Goal: Use online tool/utility: Utilize a website feature to perform a specific function

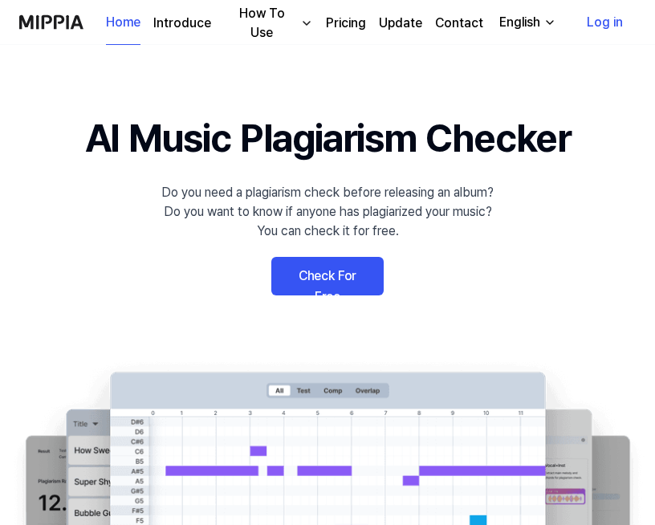
click at [336, 274] on link "Check For Free" at bounding box center [327, 276] width 112 height 39
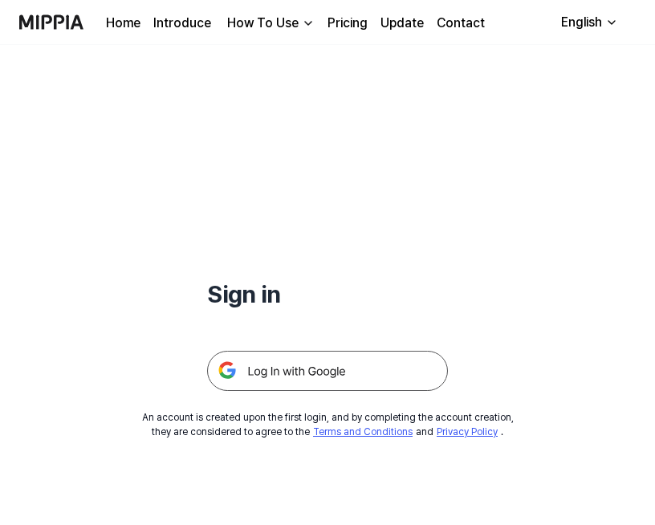
click at [315, 371] on img at bounding box center [327, 371] width 241 height 40
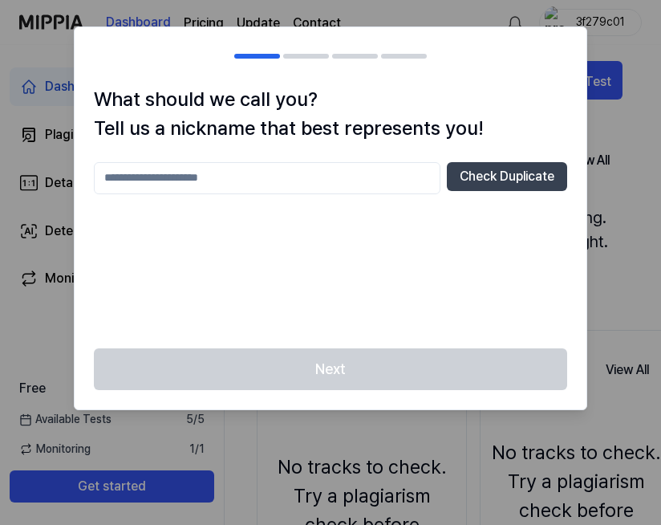
click at [282, 172] on input "text" at bounding box center [267, 178] width 347 height 32
type input "*"
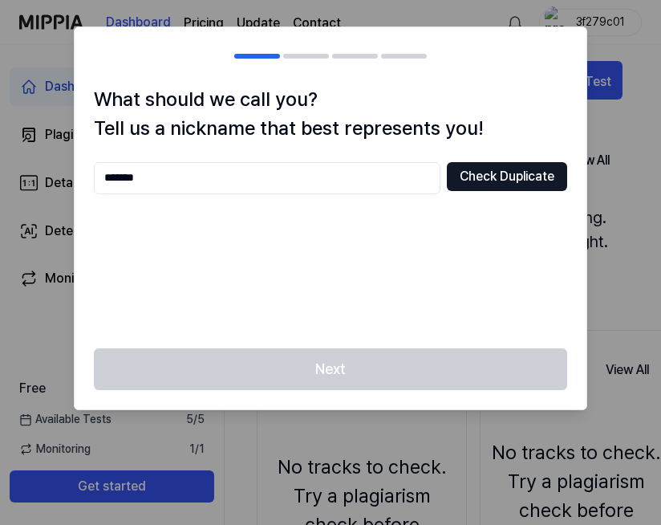
type input "*******"
click at [499, 168] on button "Check Duplicate" at bounding box center [507, 176] width 120 height 29
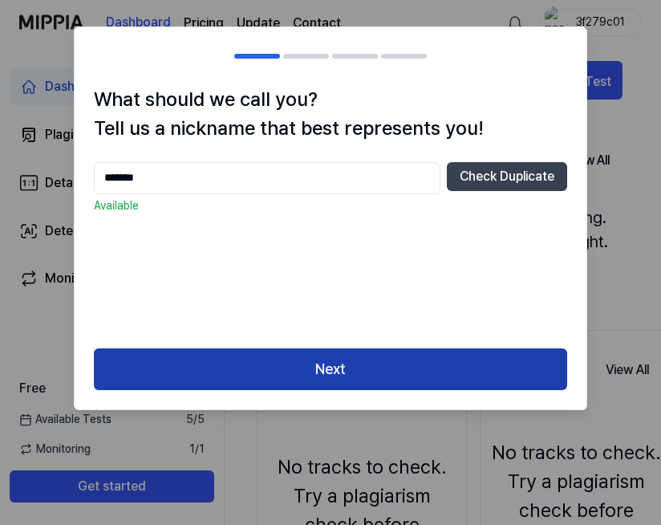
click at [343, 368] on button "Next" at bounding box center [330, 369] width 473 height 43
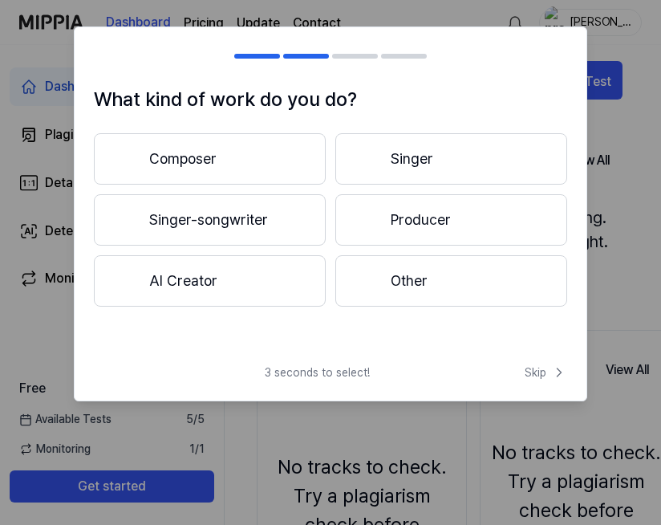
click at [204, 162] on button "Composer" at bounding box center [210, 158] width 232 height 51
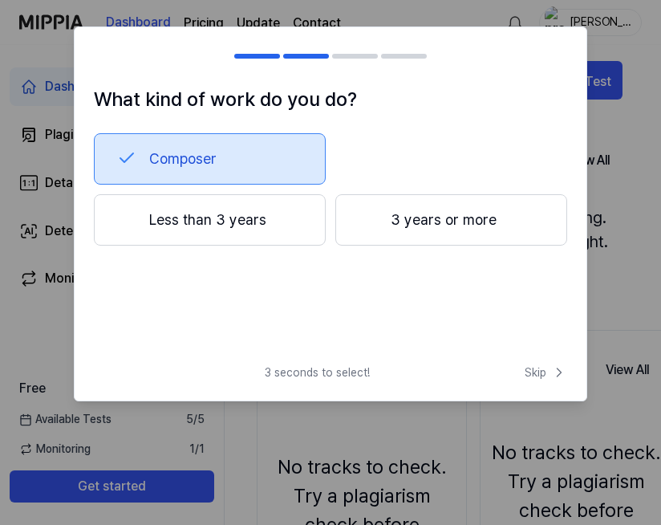
click at [408, 224] on button "3 years or more" at bounding box center [451, 219] width 232 height 51
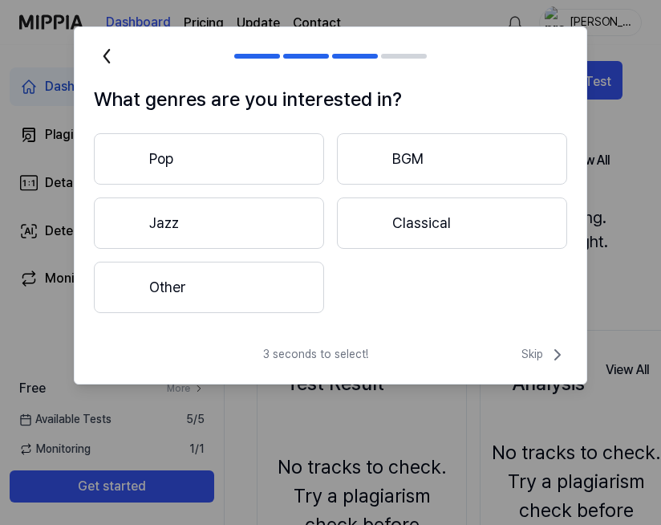
click at [248, 156] on button "Pop" at bounding box center [209, 158] width 230 height 51
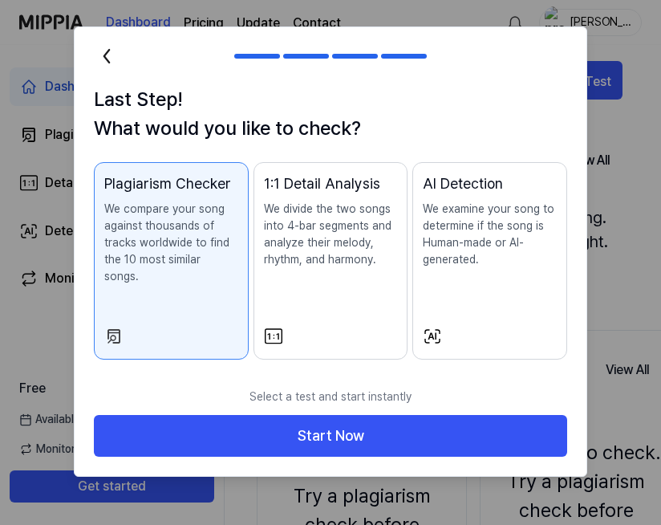
click at [294, 246] on p "We divide the two songs into 4-bar segments and analyze their melody, rhythm, a…" at bounding box center [331, 234] width 134 height 67
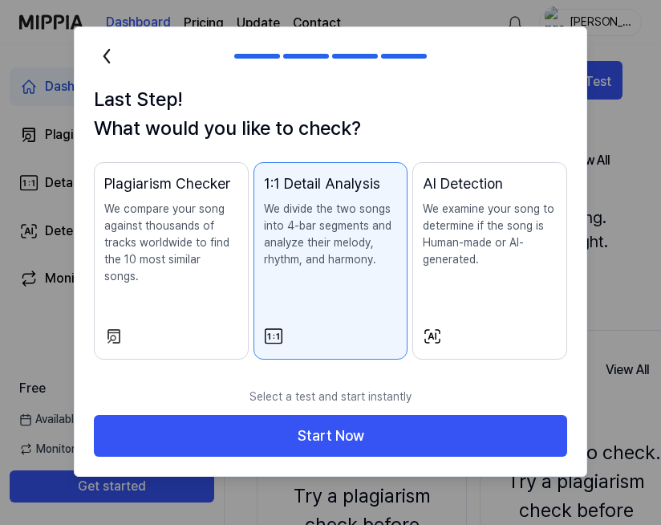
click at [492, 237] on p "We examine your song to determine if the song is Human-made or AI-generated." at bounding box center [490, 234] width 134 height 67
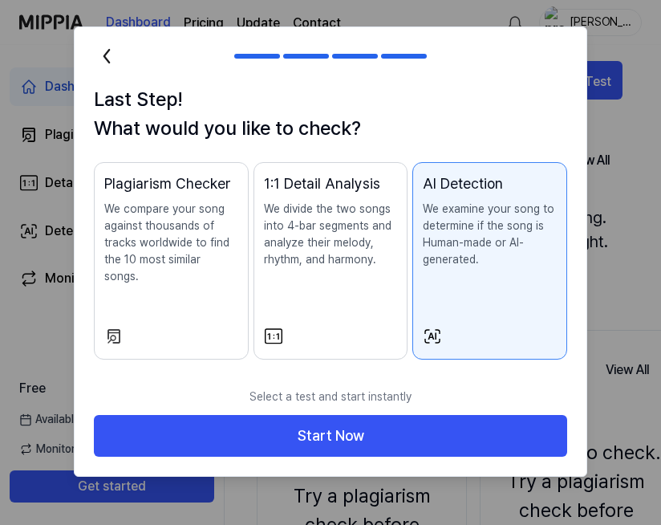
click at [176, 240] on p "We compare your song against thousands of tracks worldwide to find the 10 most …" at bounding box center [171, 243] width 134 height 84
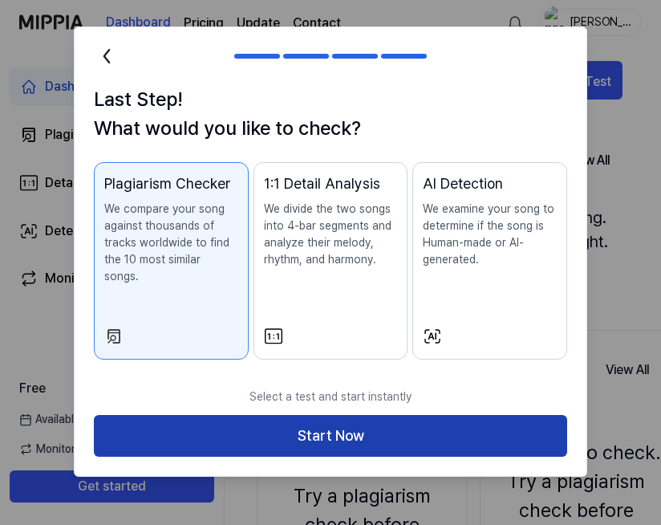
click at [341, 415] on button "Start Now" at bounding box center [330, 436] width 473 height 43
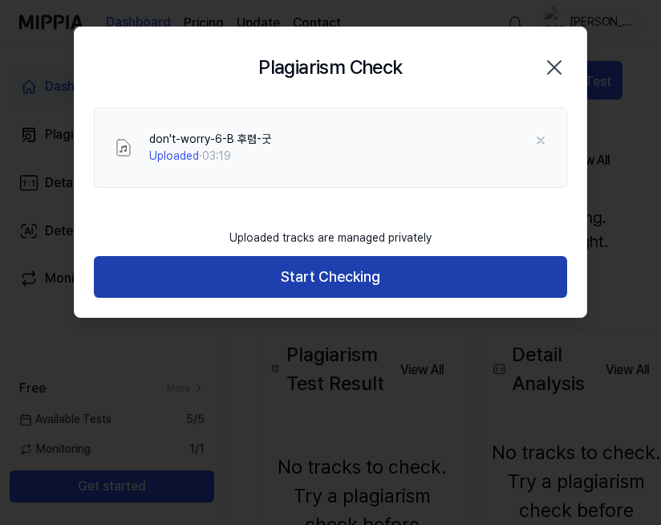
click at [347, 273] on button "Start Checking" at bounding box center [330, 277] width 473 height 43
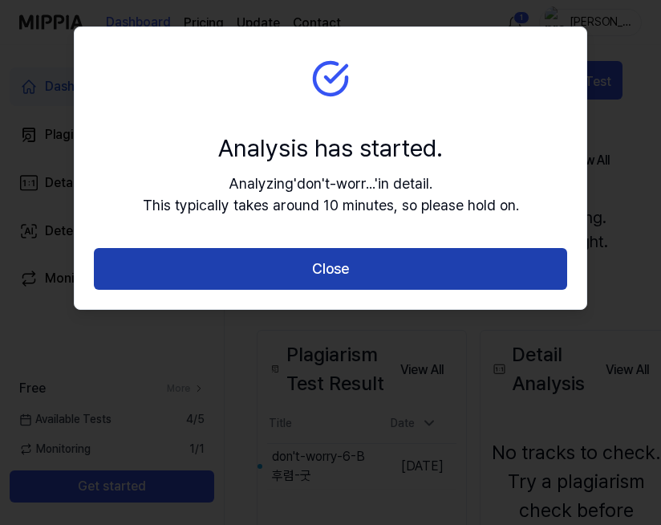
click at [339, 261] on button "Close" at bounding box center [330, 269] width 473 height 43
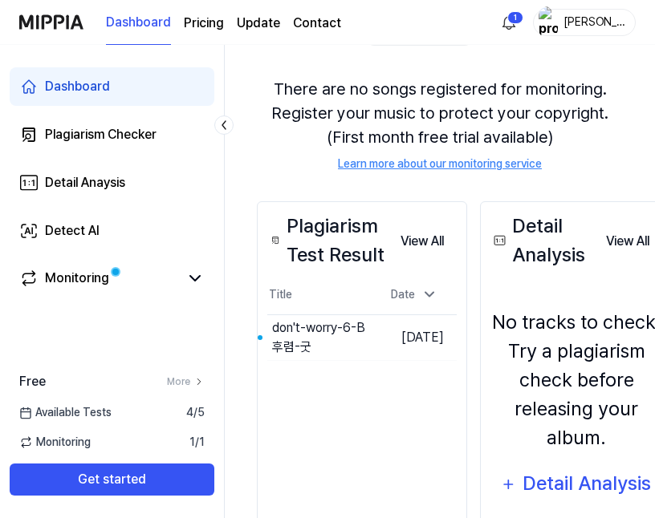
scroll to position [169, 0]
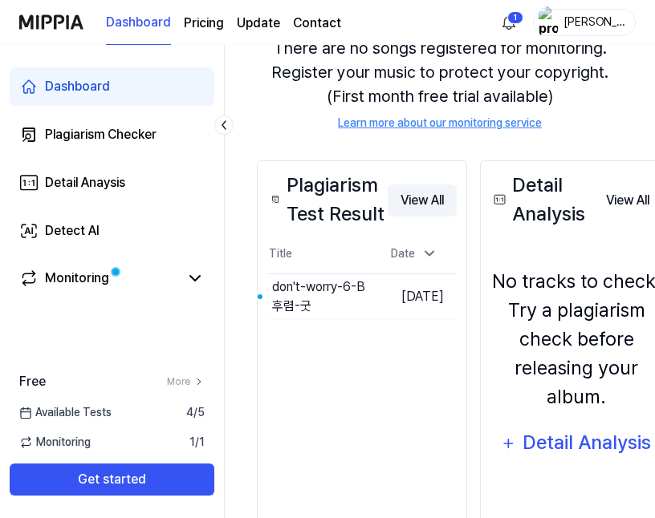
click at [419, 198] on button "View All" at bounding box center [422, 201] width 69 height 32
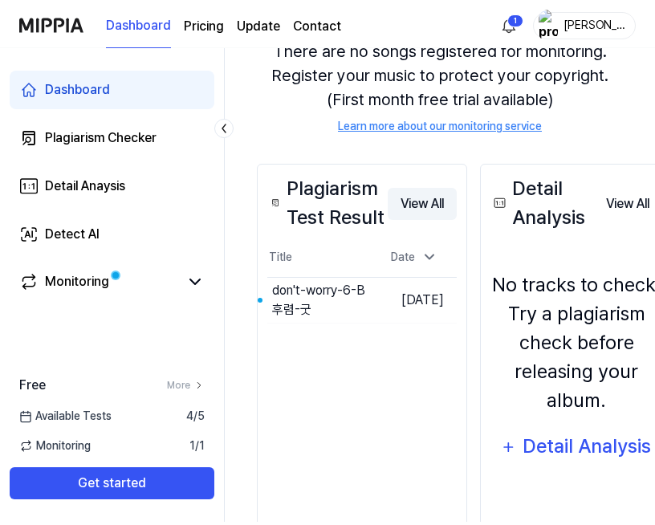
scroll to position [0, 0]
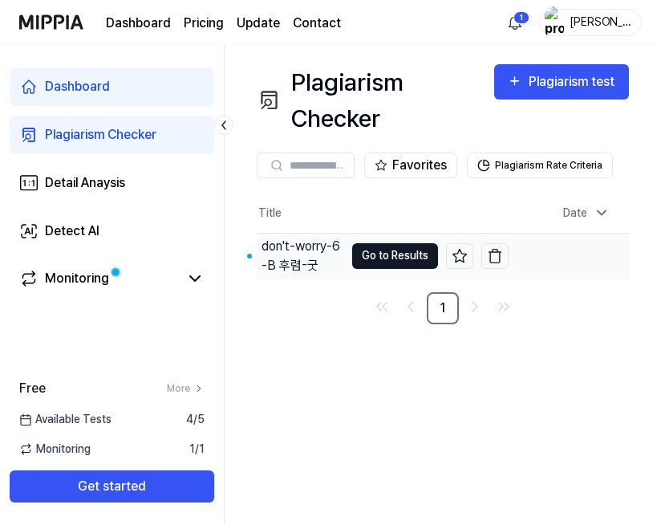
click at [353, 254] on button "Go to Results" at bounding box center [395, 256] width 86 height 26
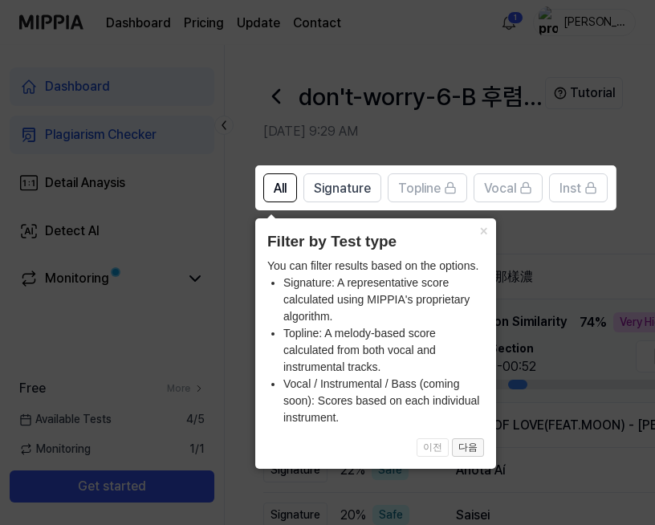
click at [473, 443] on button "다음" at bounding box center [468, 447] width 32 height 19
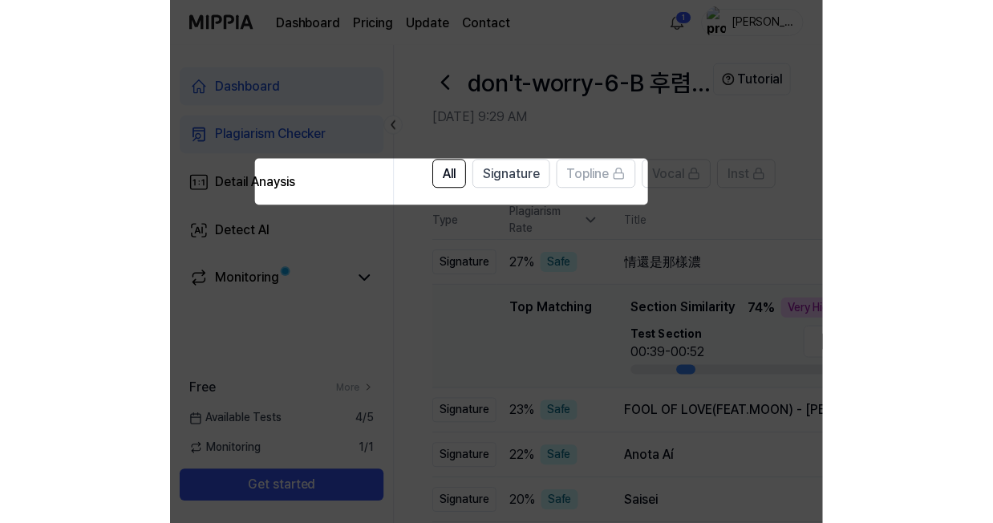
scroll to position [0, 170]
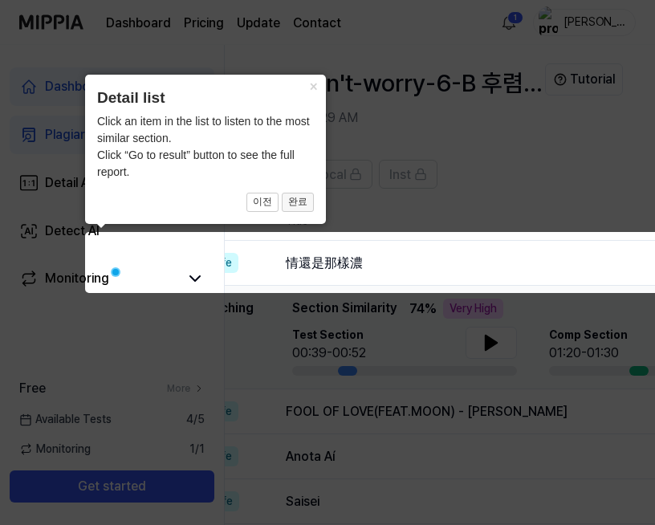
click at [304, 197] on button "완료" at bounding box center [298, 202] width 32 height 19
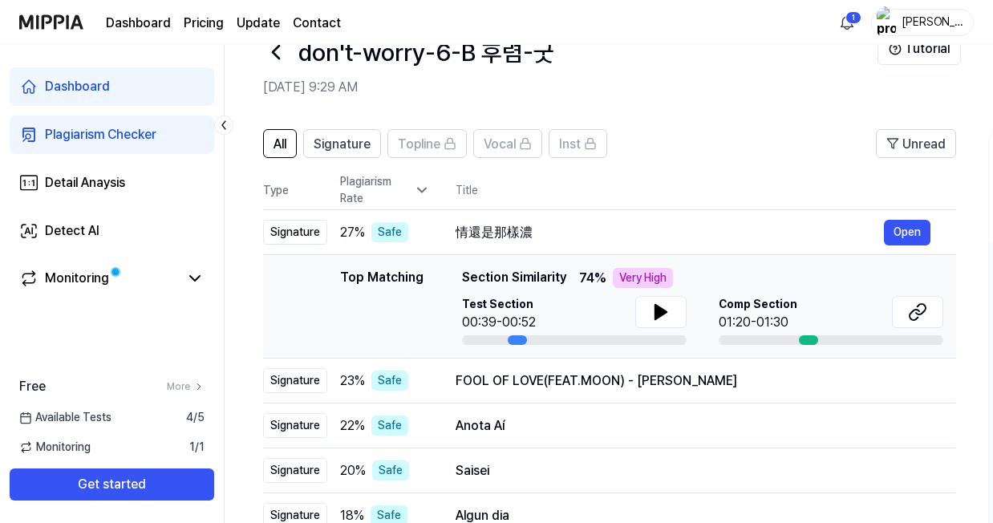
scroll to position [46, 0]
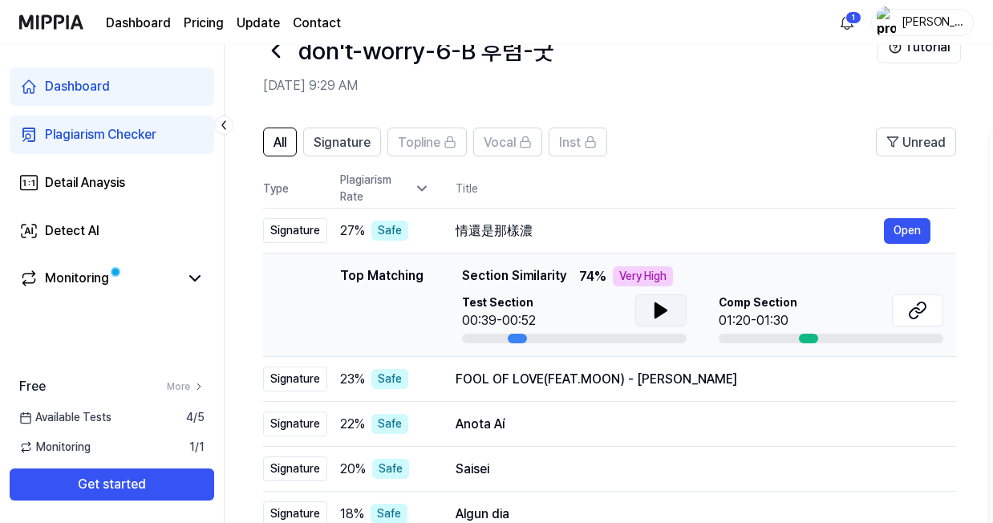
click at [654, 308] on icon at bounding box center [661, 310] width 11 height 14
click at [654, 307] on icon at bounding box center [663, 310] width 3 height 13
click at [654, 301] on div "Comp Section 01:20-01:30" at bounding box center [830, 312] width 225 height 36
click at [654, 309] on icon at bounding box center [914, 313] width 10 height 10
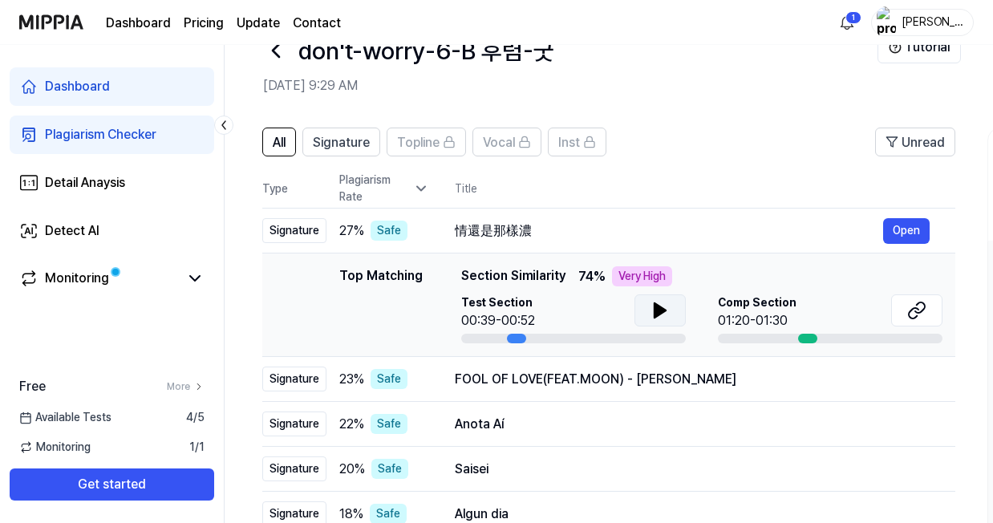
click at [654, 308] on icon at bounding box center [660, 310] width 11 height 14
click at [654, 308] on icon at bounding box center [660, 310] width 19 height 19
click at [654, 304] on icon at bounding box center [660, 310] width 11 height 14
click at [654, 304] on icon at bounding box center [657, 310] width 3 height 13
click at [654, 380] on button "Open" at bounding box center [906, 380] width 47 height 26
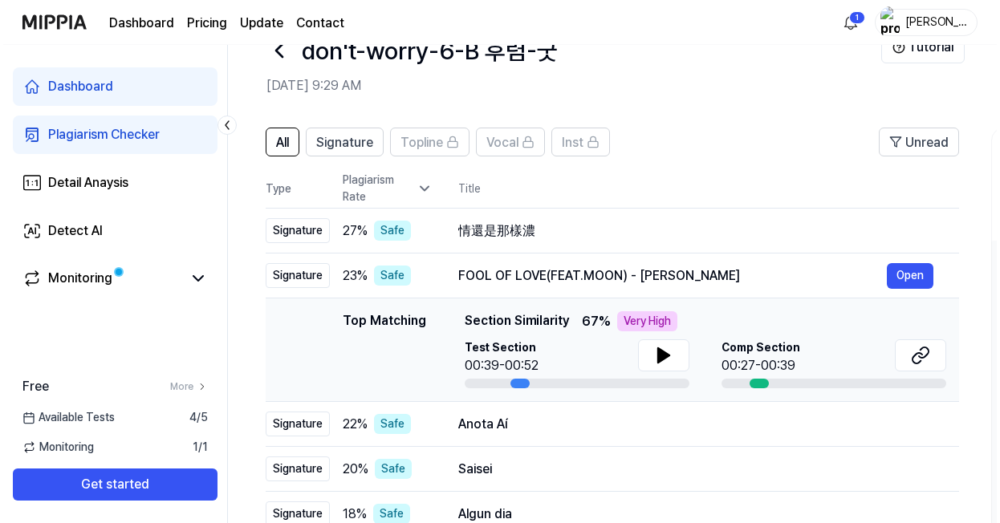
scroll to position [0, 0]
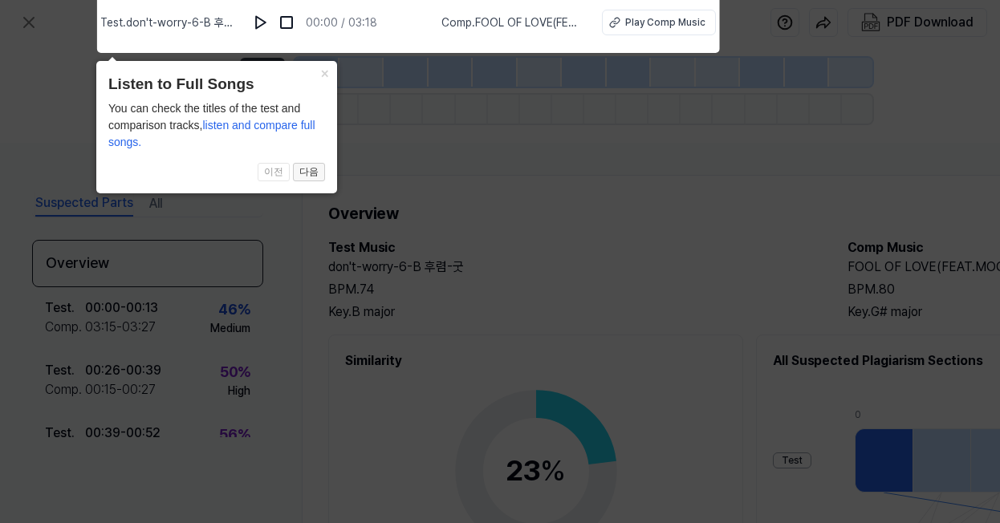
click at [318, 168] on button "다음" at bounding box center [309, 172] width 32 height 19
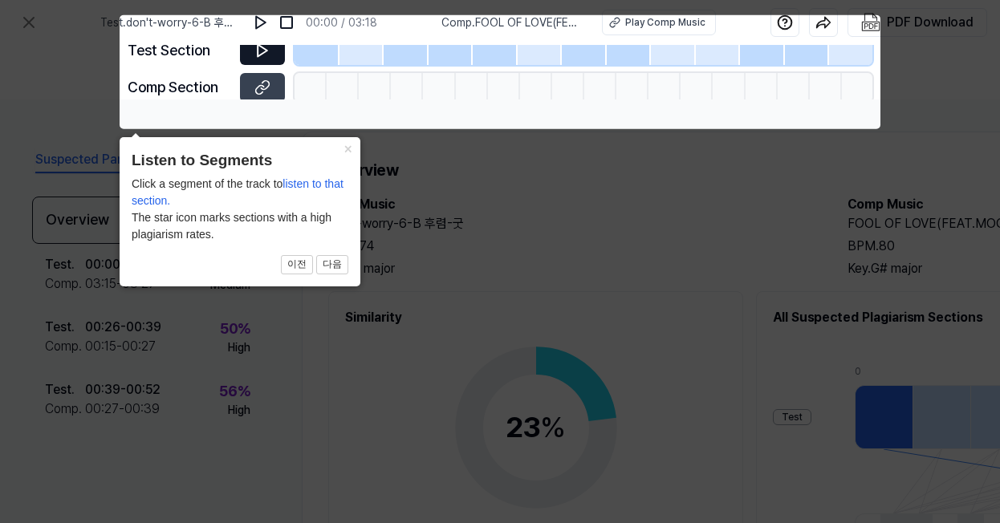
click at [269, 48] on icon at bounding box center [262, 51] width 16 height 16
click at [262, 47] on icon at bounding box center [263, 50] width 10 height 12
click at [262, 21] on body "Test . don't-worry-6-B 후렴-굿 00:00 / 03:18 Comp . FOOL OF LOVE(FEAT.MOON) - 윤두준 …" at bounding box center [500, 261] width 1000 height 523
click at [260, 51] on icon at bounding box center [262, 51] width 16 height 16
click at [261, 52] on icon at bounding box center [262, 51] width 16 height 16
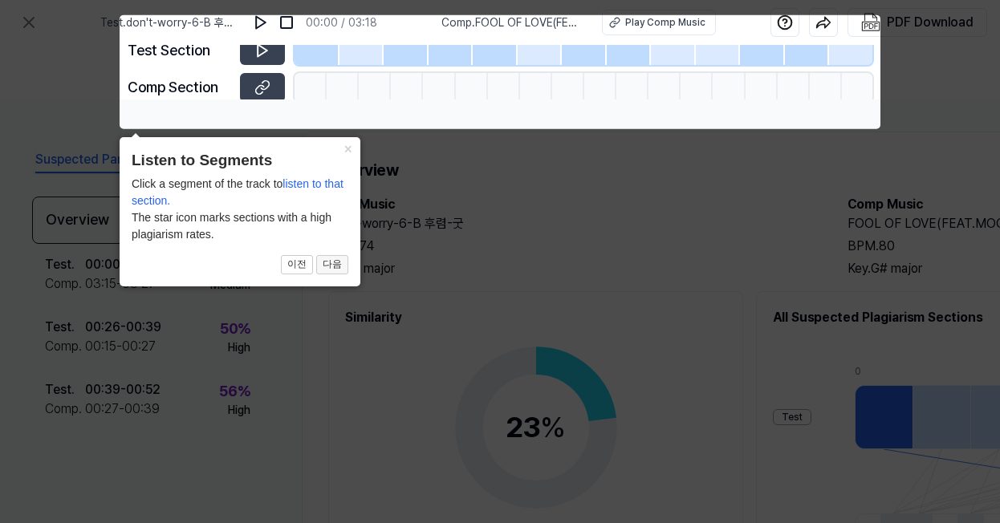
click at [341, 259] on button "다음" at bounding box center [332, 264] width 32 height 19
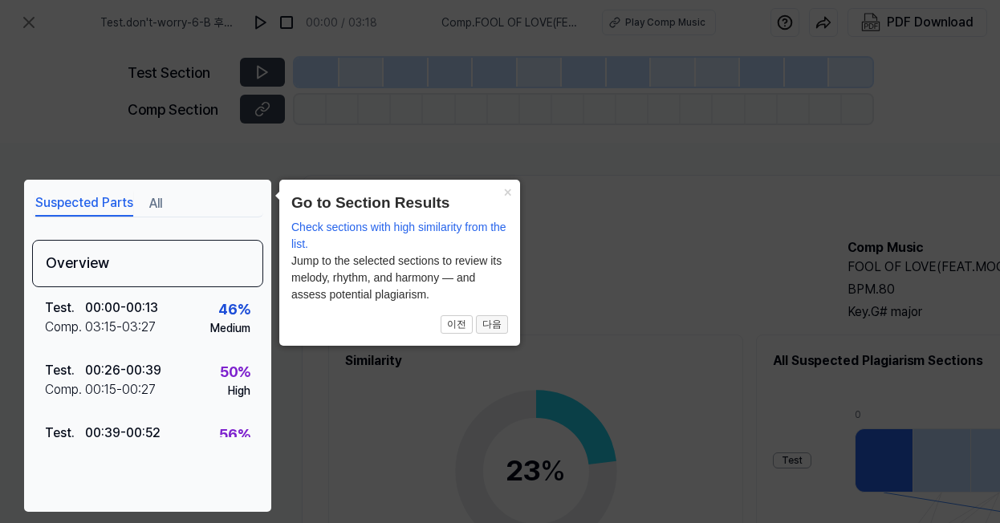
click at [491, 324] on button "다음" at bounding box center [492, 324] width 32 height 19
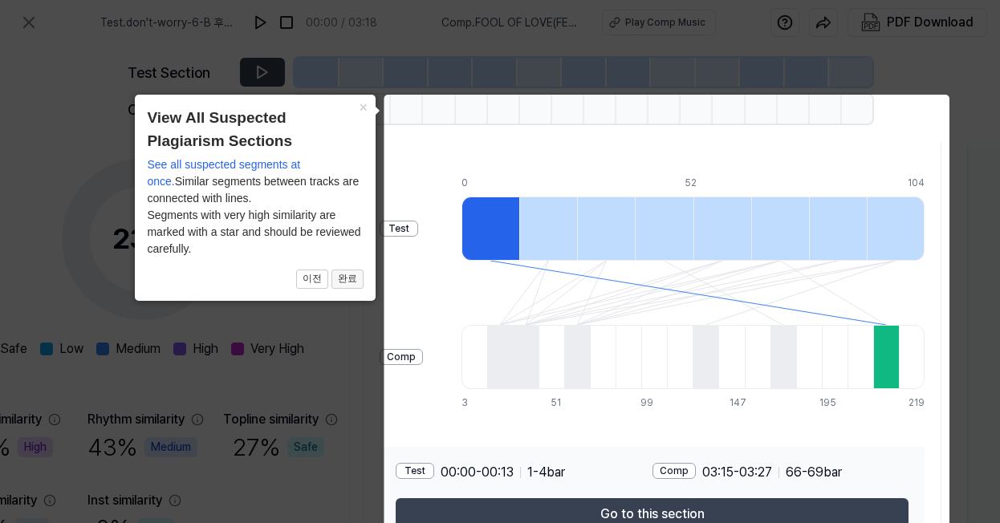
click at [349, 279] on button "완료" at bounding box center [347, 279] width 32 height 19
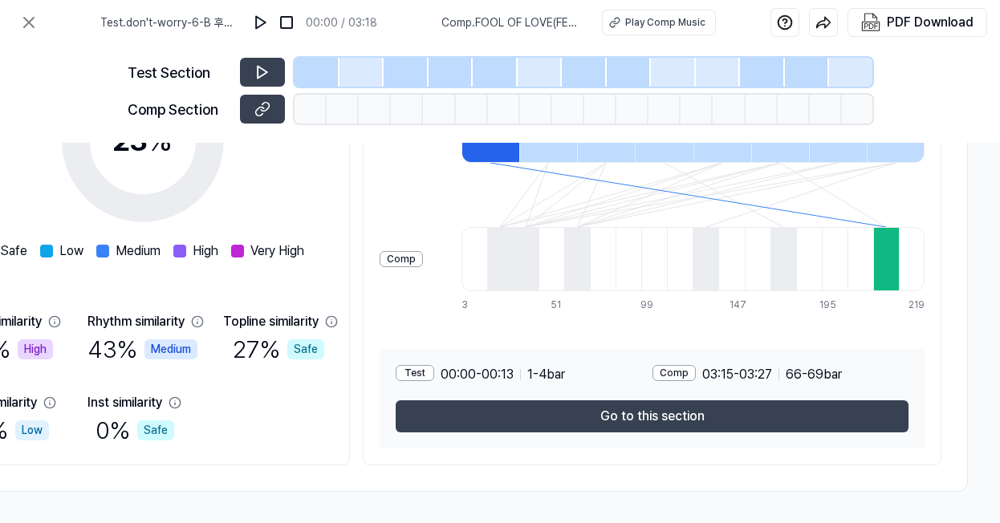
scroll to position [337, 393]
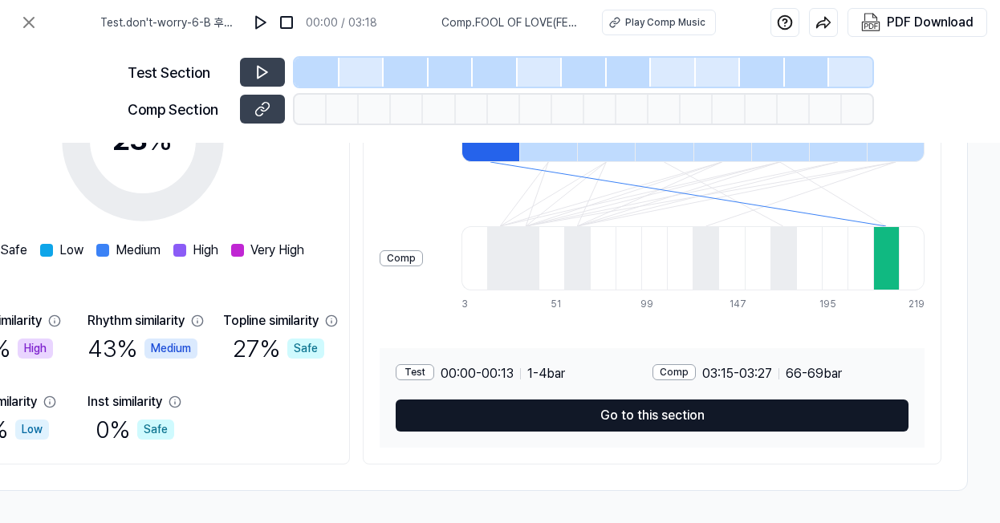
click at [651, 408] on button "Go to this section" at bounding box center [652, 416] width 513 height 32
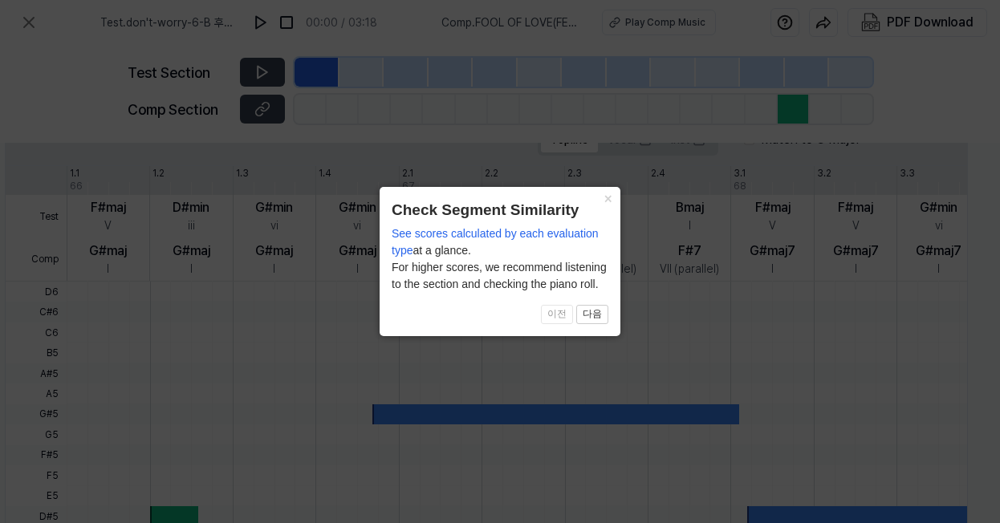
scroll to position [583, 303]
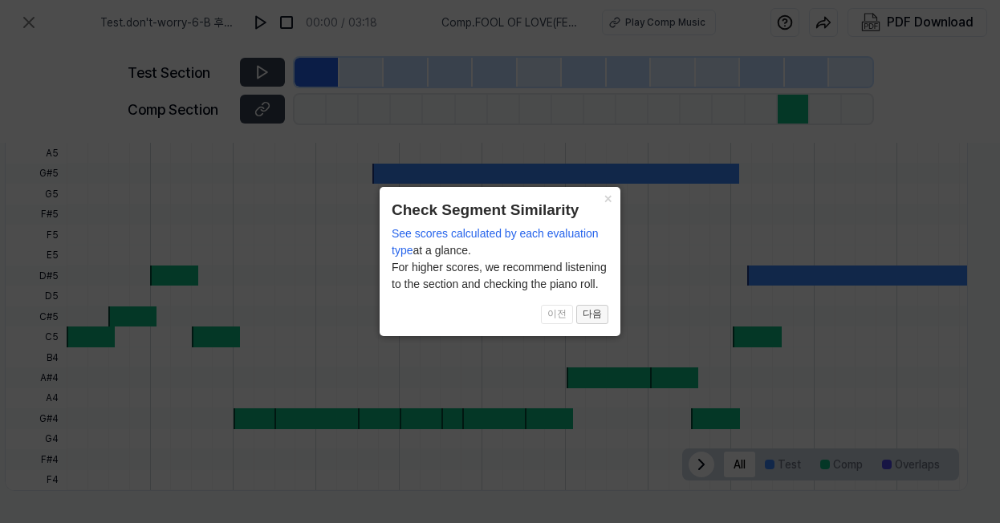
click at [595, 319] on button "다음" at bounding box center [592, 314] width 32 height 19
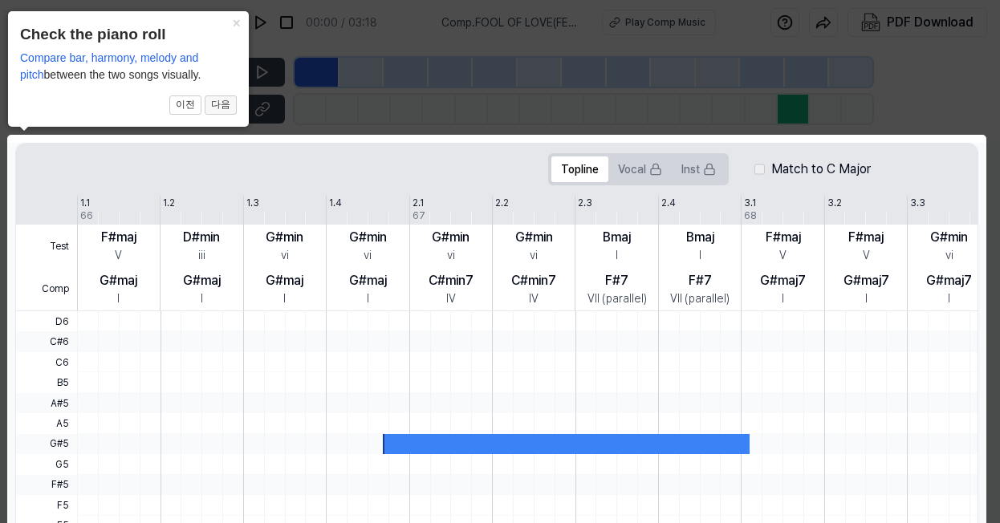
click at [228, 102] on button "다음" at bounding box center [221, 104] width 32 height 19
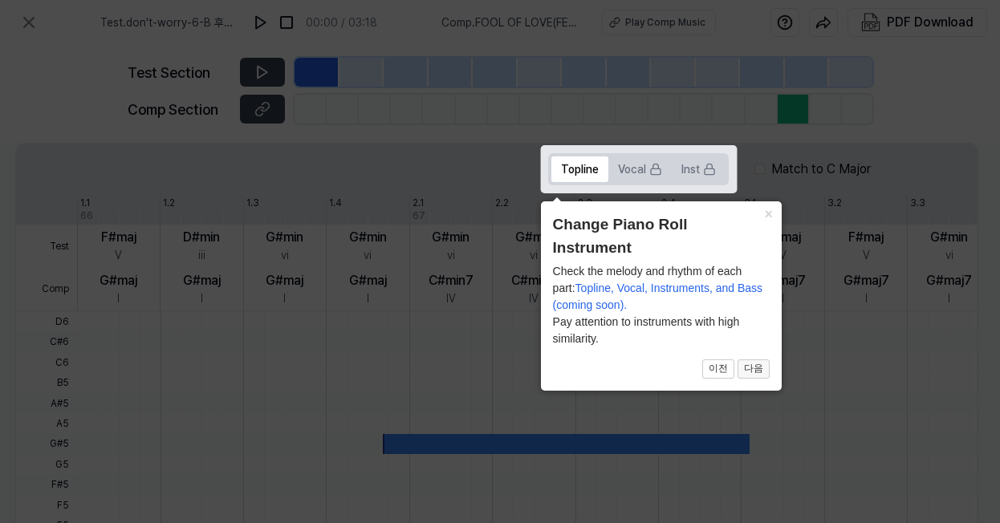
click at [654, 368] on button "다음" at bounding box center [753, 368] width 32 height 19
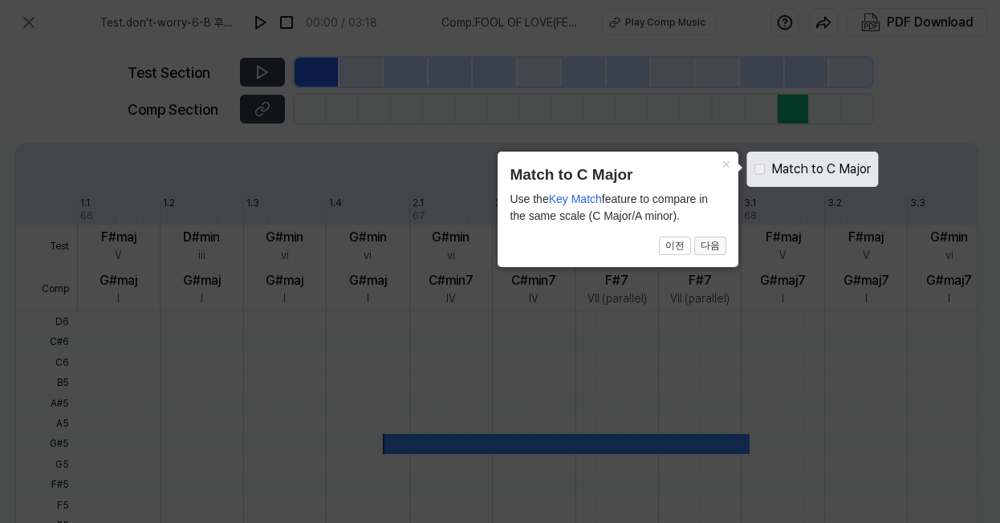
click at [654, 246] on button "다음" at bounding box center [710, 246] width 32 height 19
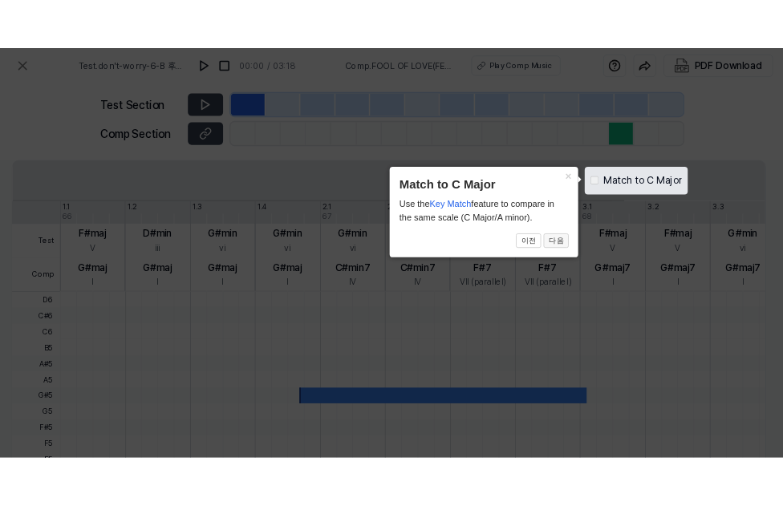
scroll to position [583, 303]
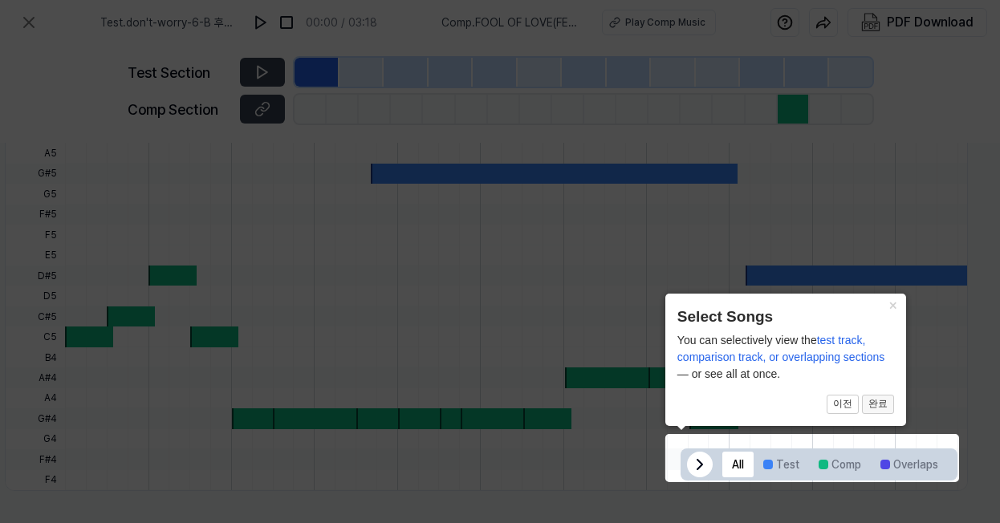
click at [654, 400] on button "완료" at bounding box center [878, 404] width 32 height 19
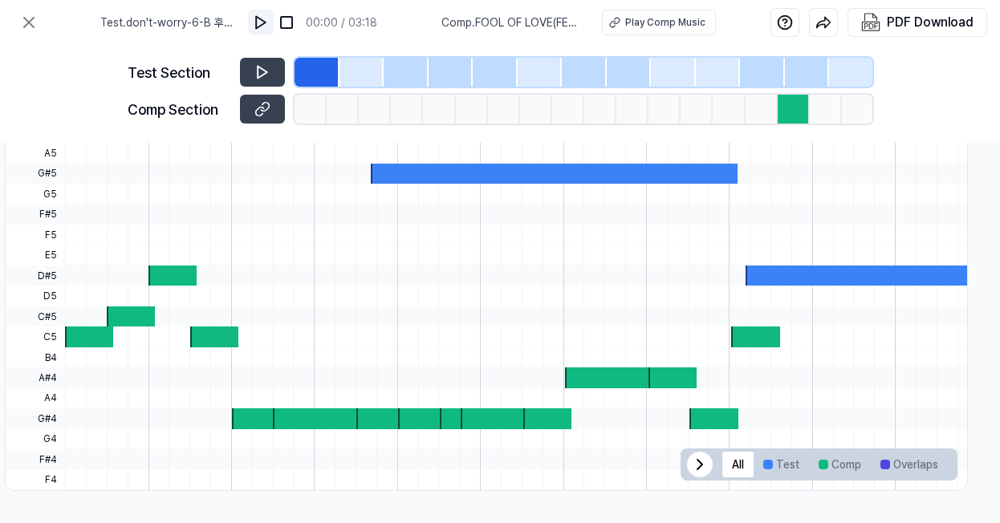
click at [267, 18] on img at bounding box center [261, 22] width 16 height 16
click at [258, 69] on icon at bounding box center [259, 72] width 2 height 10
